Goal: Task Accomplishment & Management: Complete application form

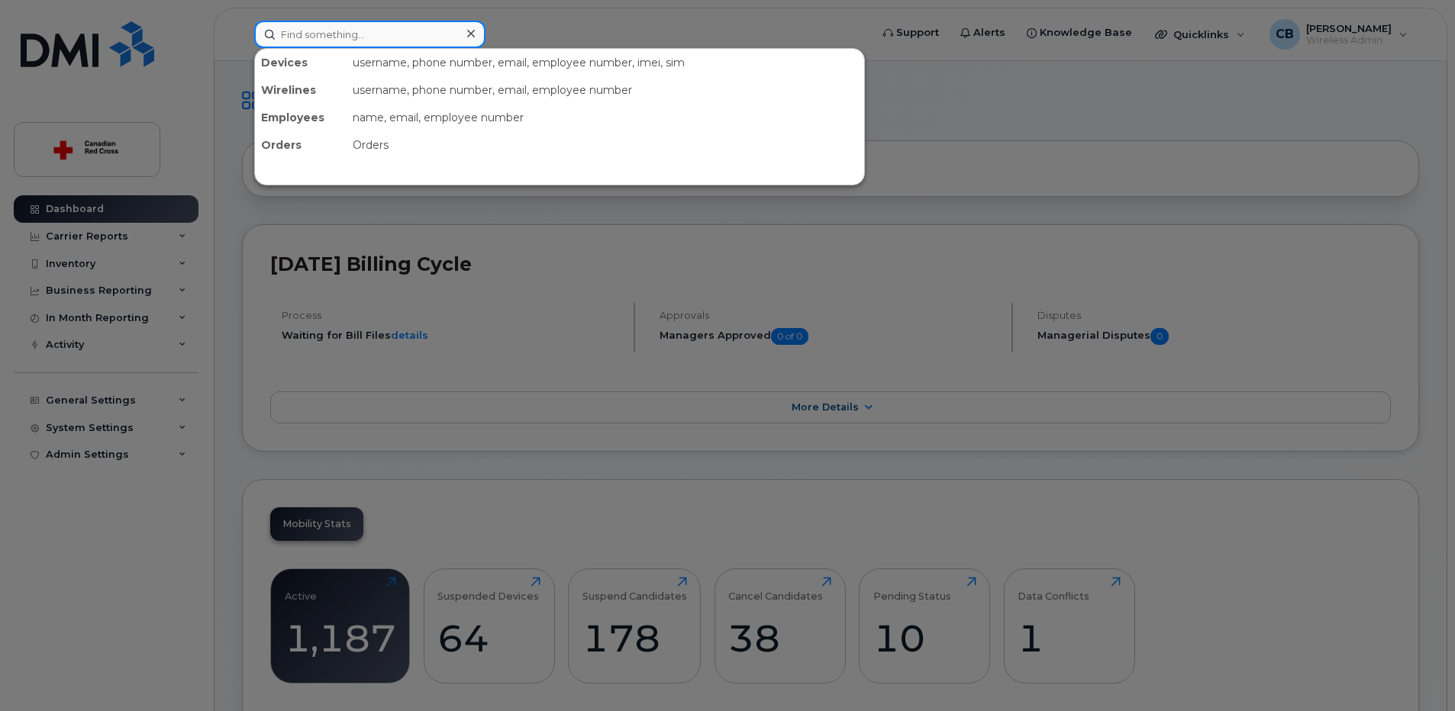
click at [404, 40] on input at bounding box center [369, 34] width 231 height 27
paste input "289-795-5559"
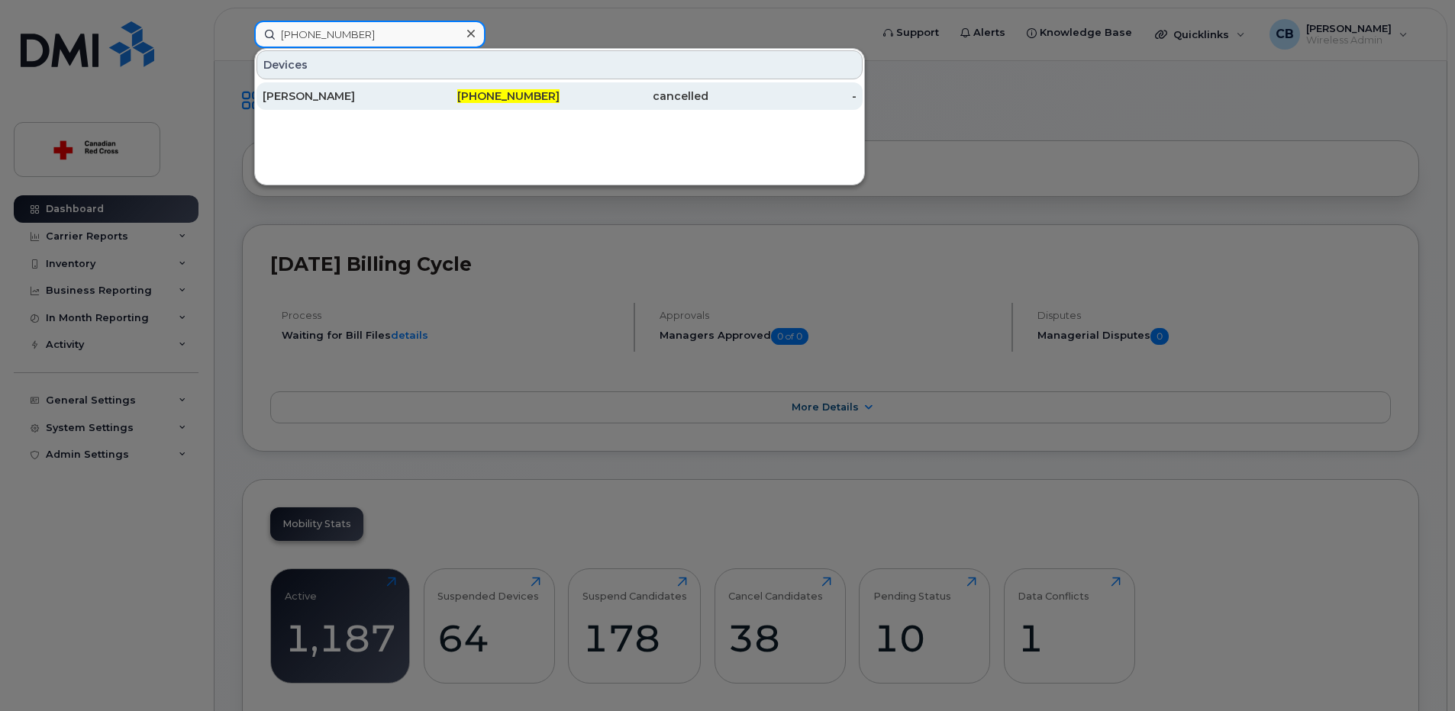
type input "289-795-5559"
click at [331, 94] on div "Grayson Mortimer" at bounding box center [337, 96] width 149 height 15
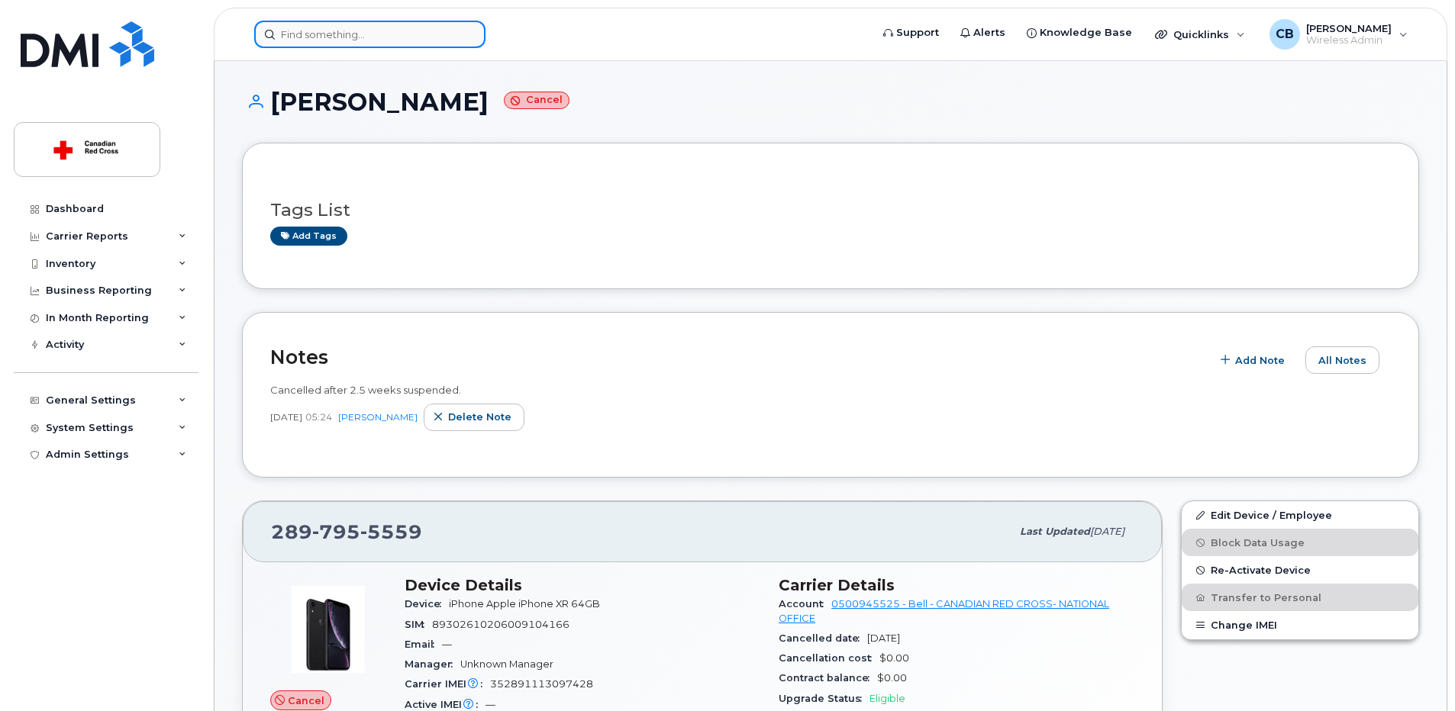
click at [315, 26] on input at bounding box center [369, 34] width 231 height 27
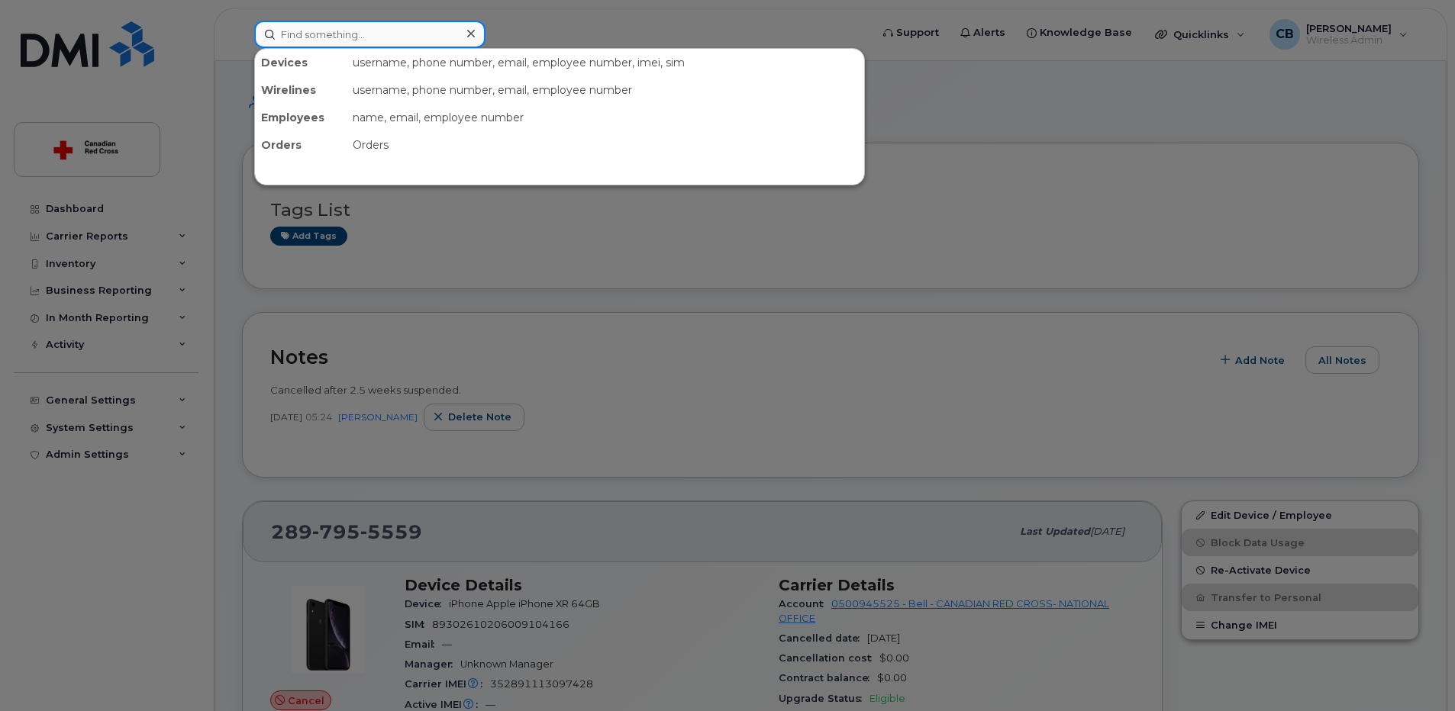
paste input "[PERSON_NAME]"
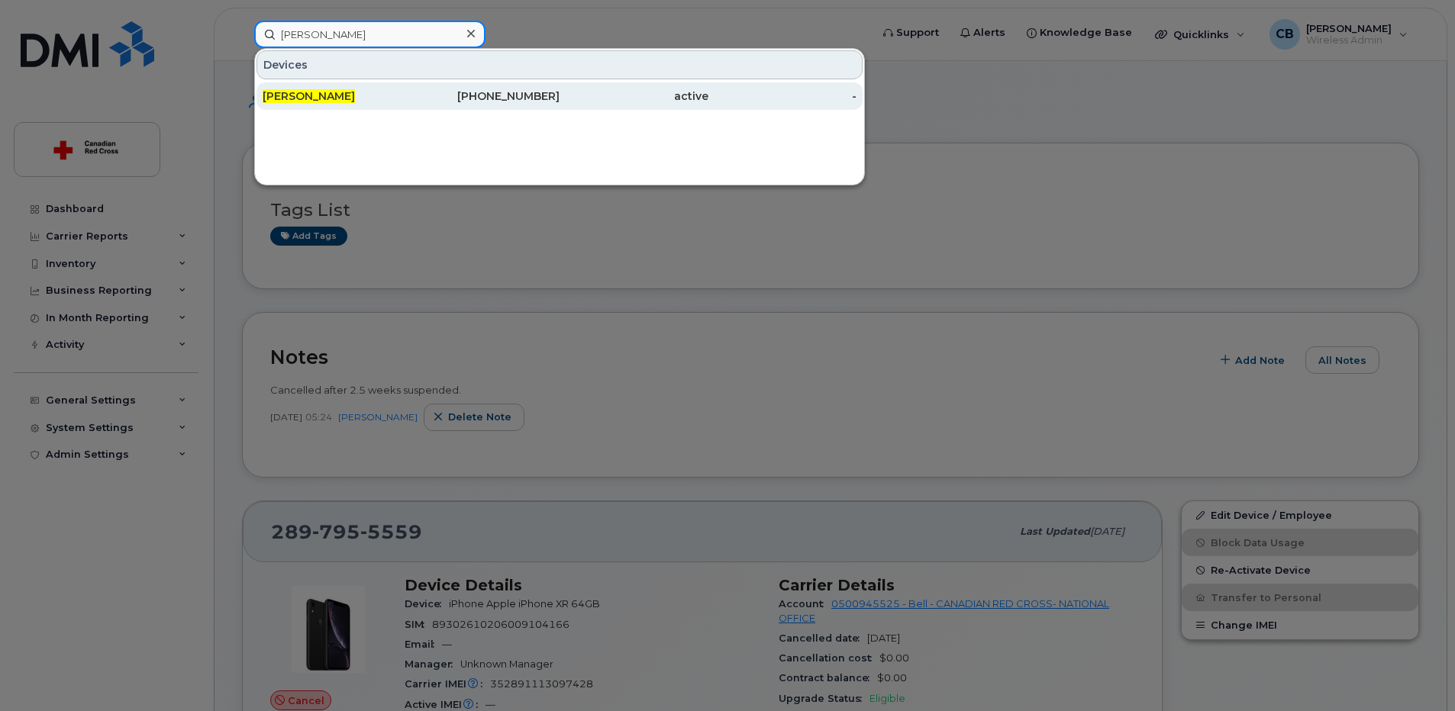
type input "[PERSON_NAME]"
click at [320, 97] on span "[PERSON_NAME]" at bounding box center [309, 96] width 92 height 14
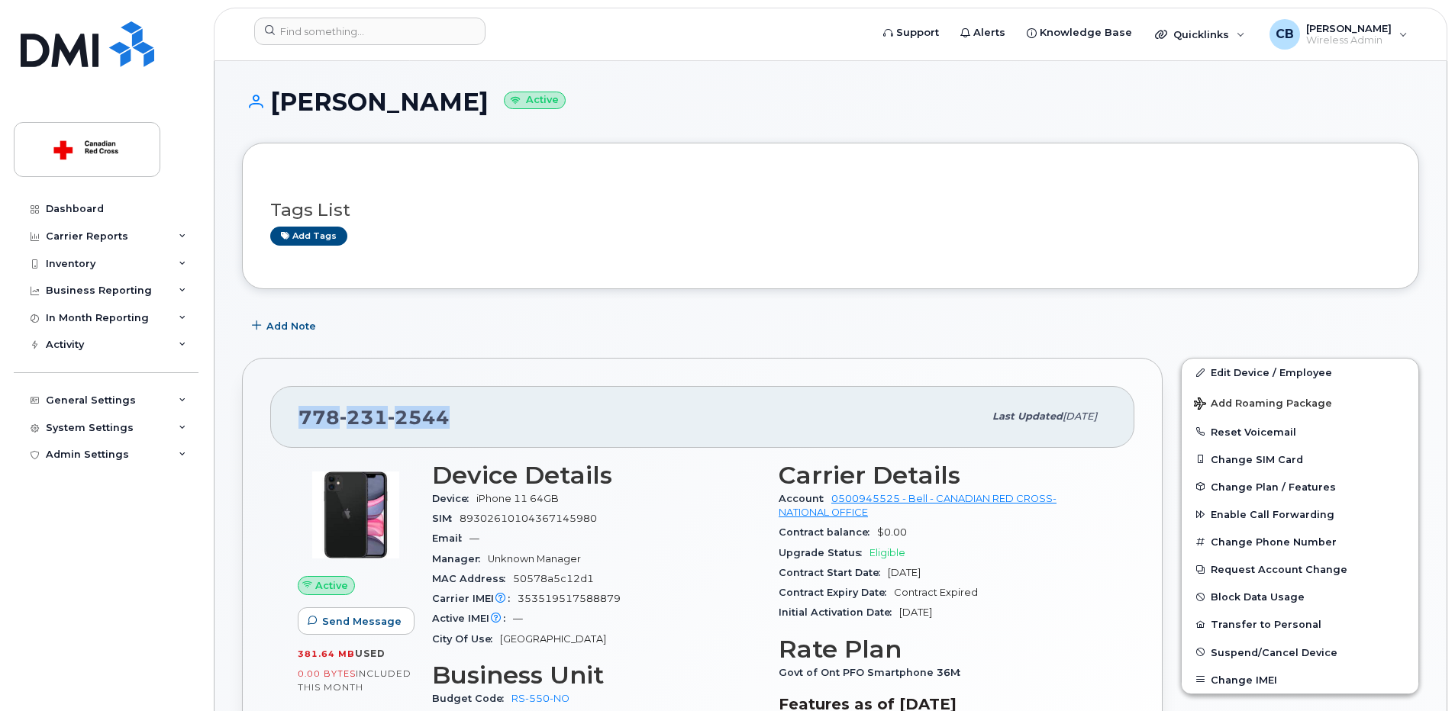
drag, startPoint x: 407, startPoint y: 414, endPoint x: 295, endPoint y: 408, distance: 112.3
click at [295, 408] on div "[PHONE_NUMBER] Last updated [DATE]" at bounding box center [702, 416] width 864 height 61
copy span "[PHONE_NUMBER]"
click at [1059, 187] on div "Tags List Add tags" at bounding box center [830, 216] width 1120 height 59
click at [1242, 572] on button "Request Account Change" at bounding box center [1299, 569] width 237 height 27
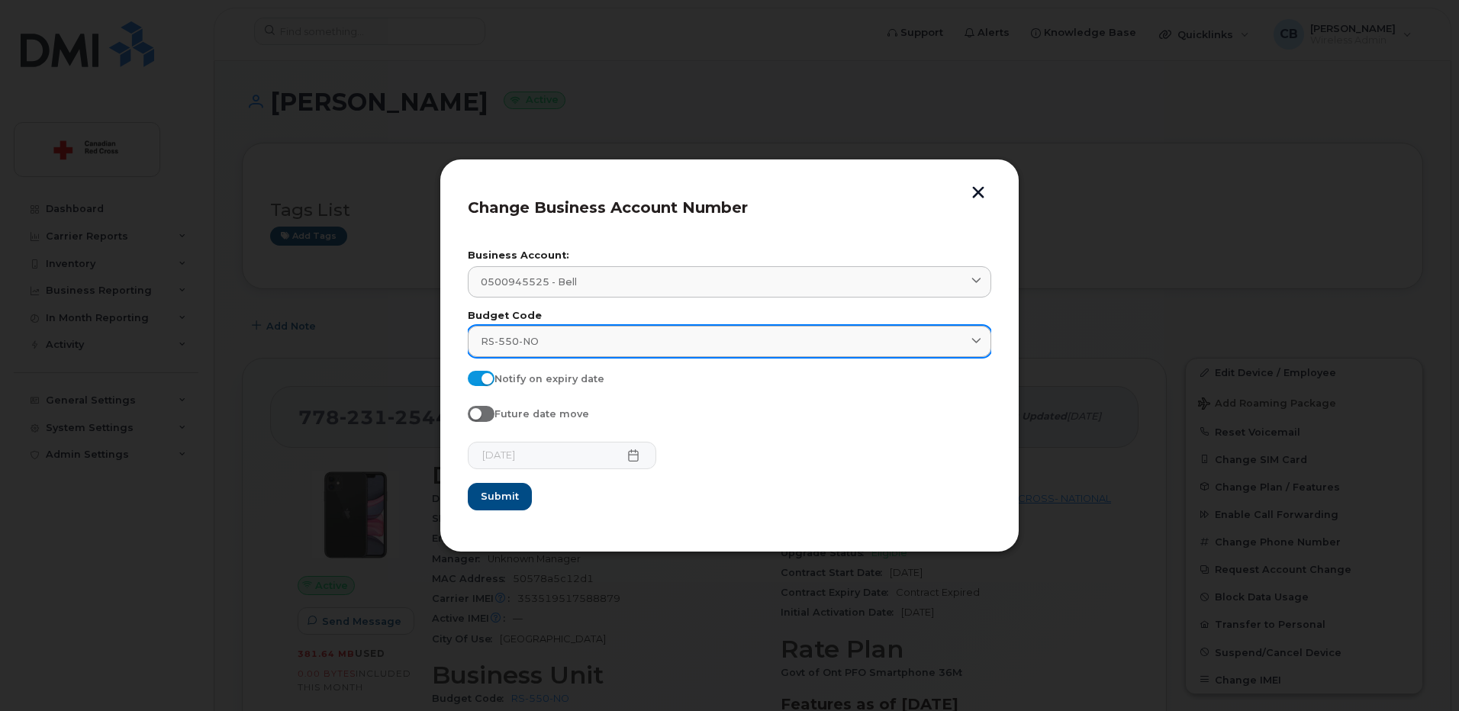
click at [588, 346] on div "RS-550-NO" at bounding box center [730, 341] width 498 height 14
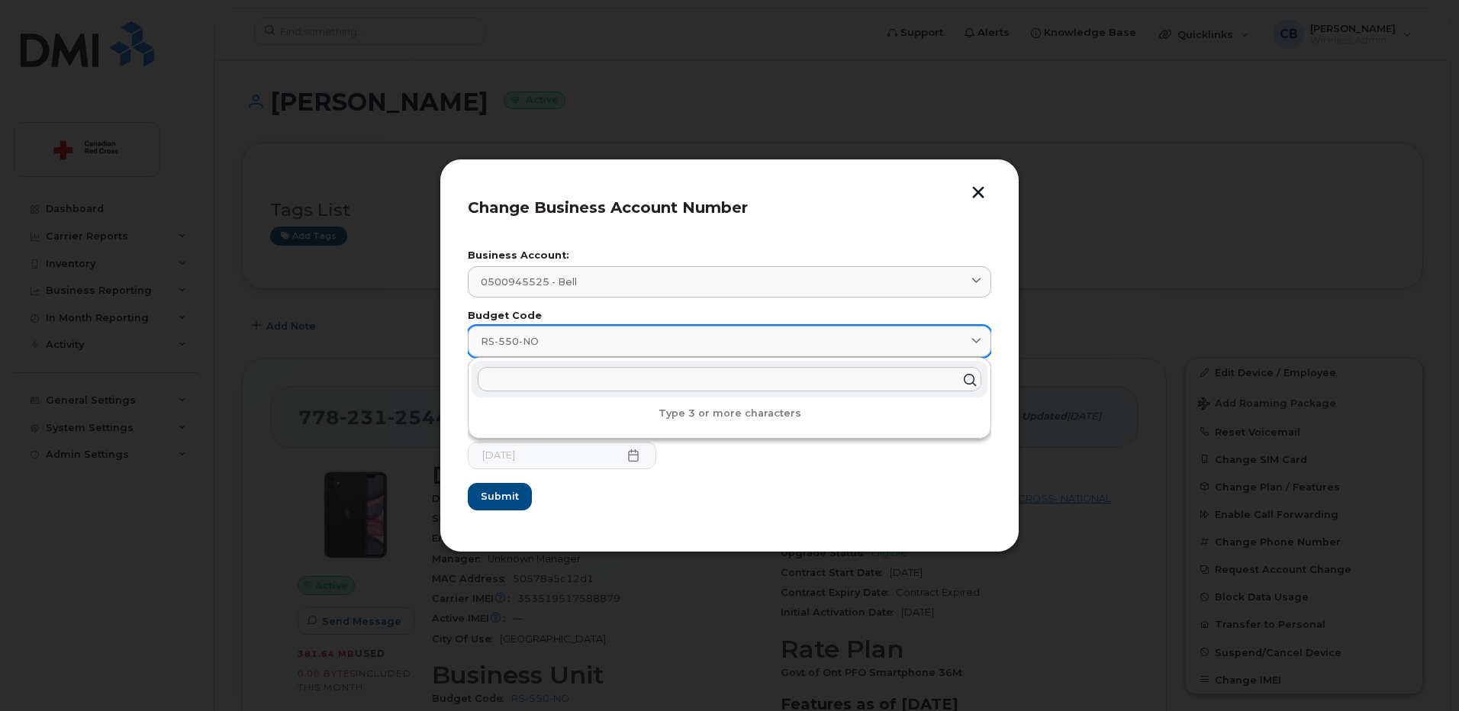
paste input "CR-594-NO"
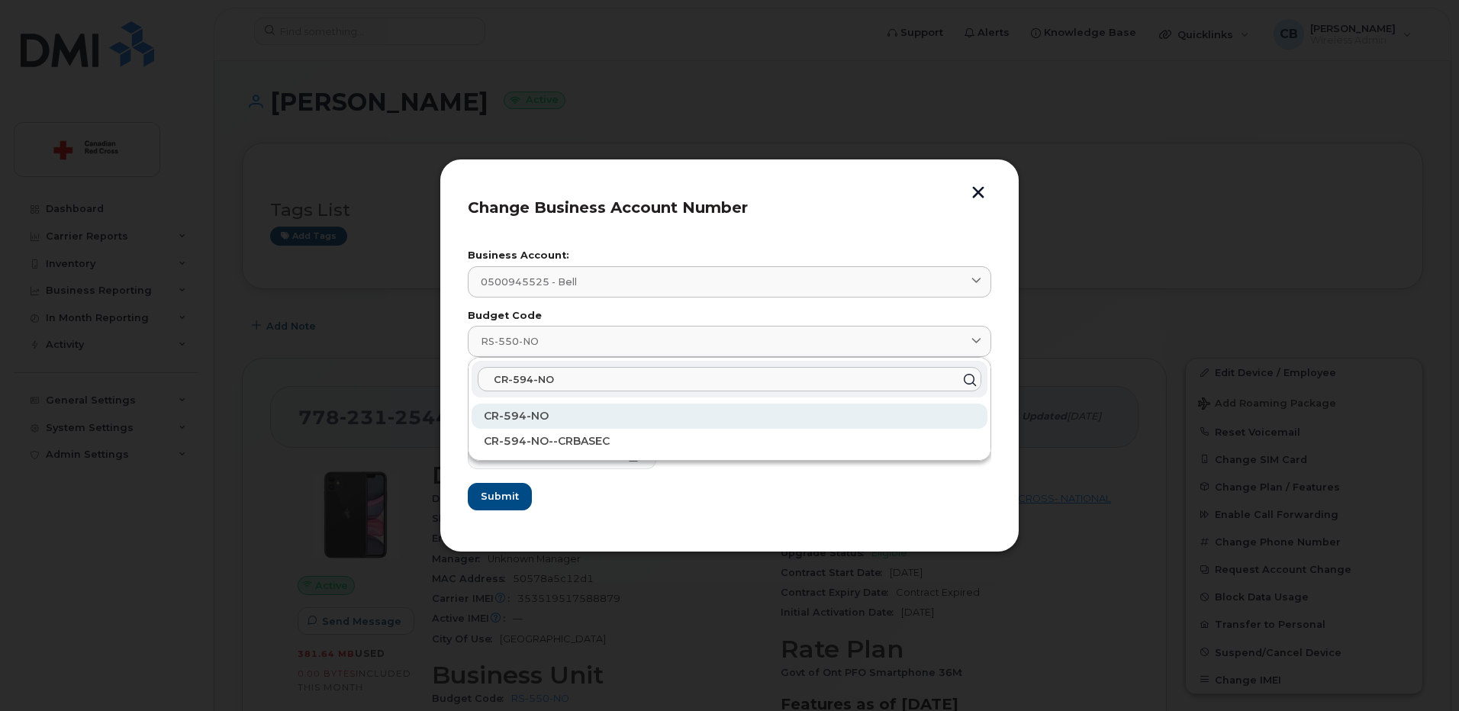
type input "CR-594-NO"
click at [527, 412] on span "CR-594-NO" at bounding box center [516, 416] width 65 height 14
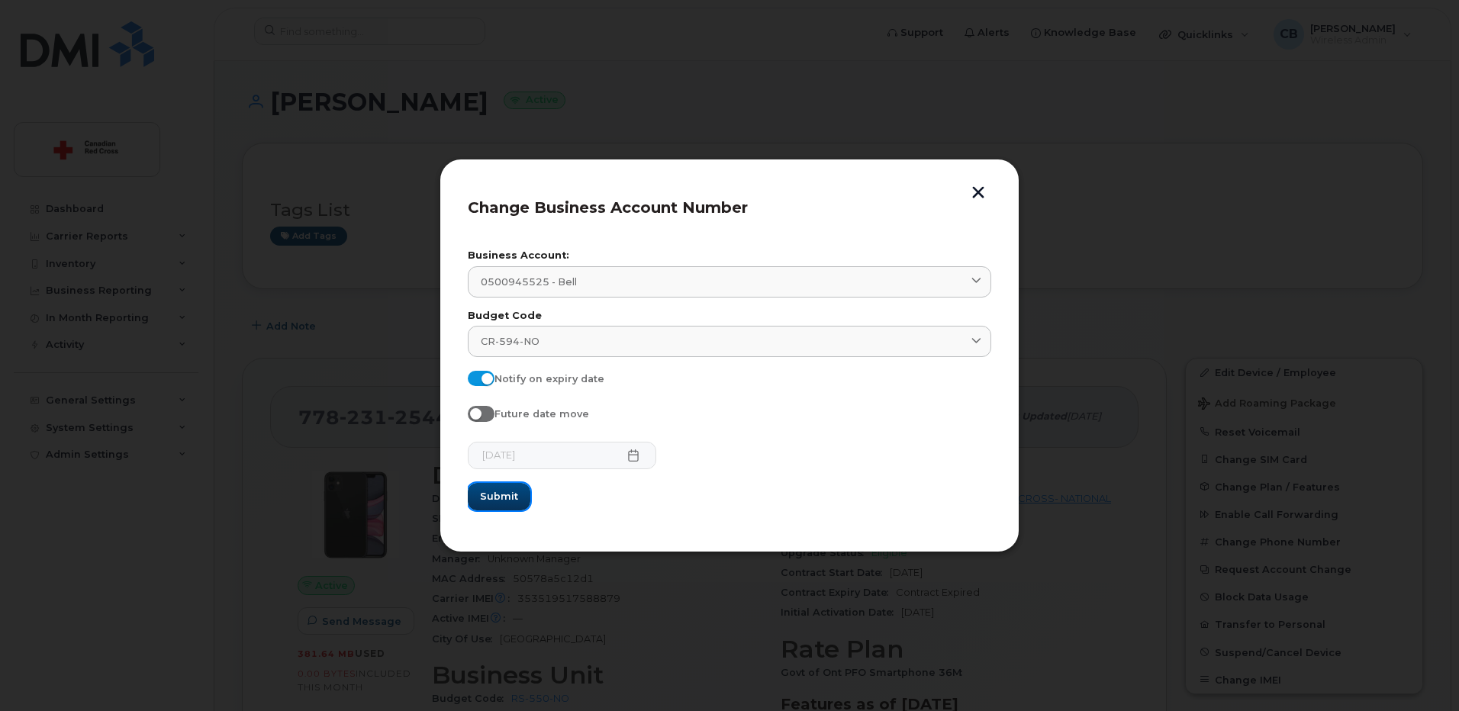
click at [501, 498] on span "Submit" at bounding box center [499, 496] width 38 height 14
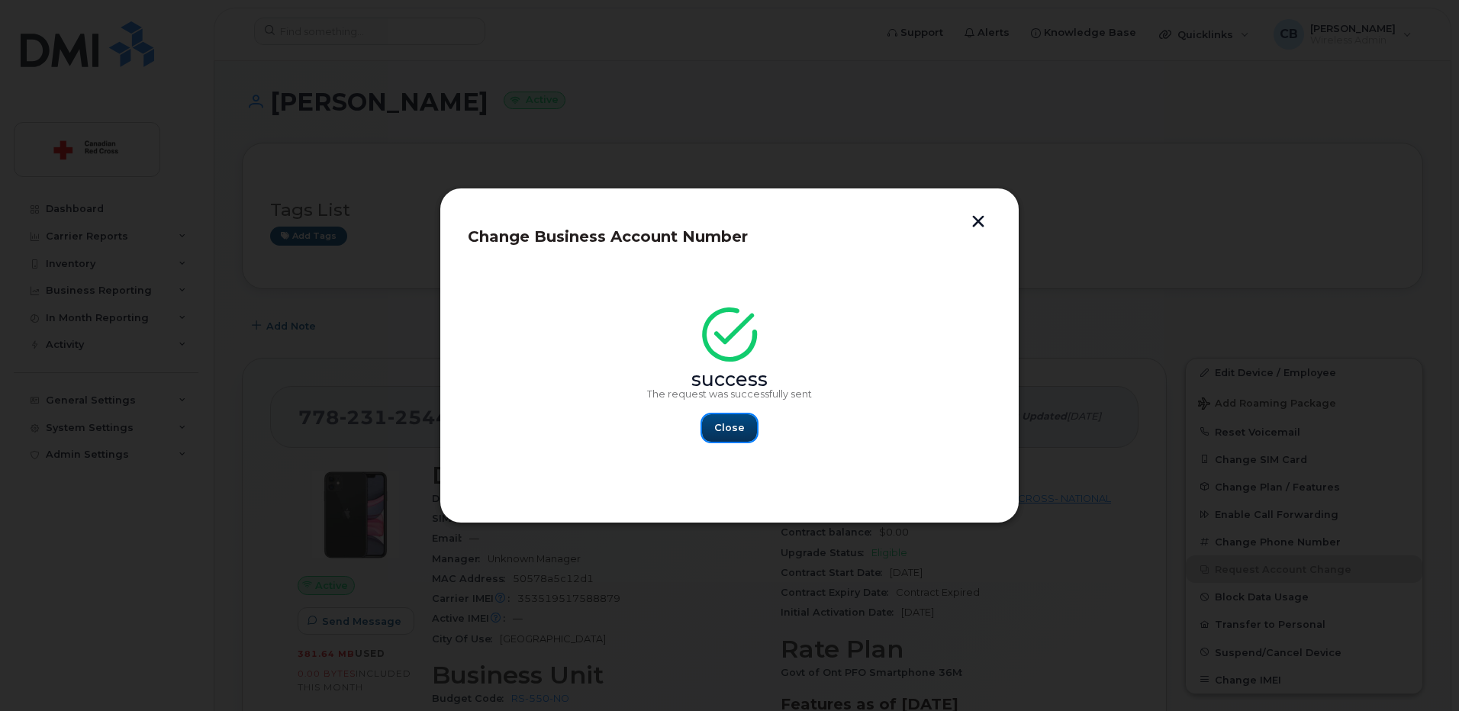
click at [731, 430] on span "Close" at bounding box center [729, 427] width 31 height 14
